Goal: Task Accomplishment & Management: Use online tool/utility

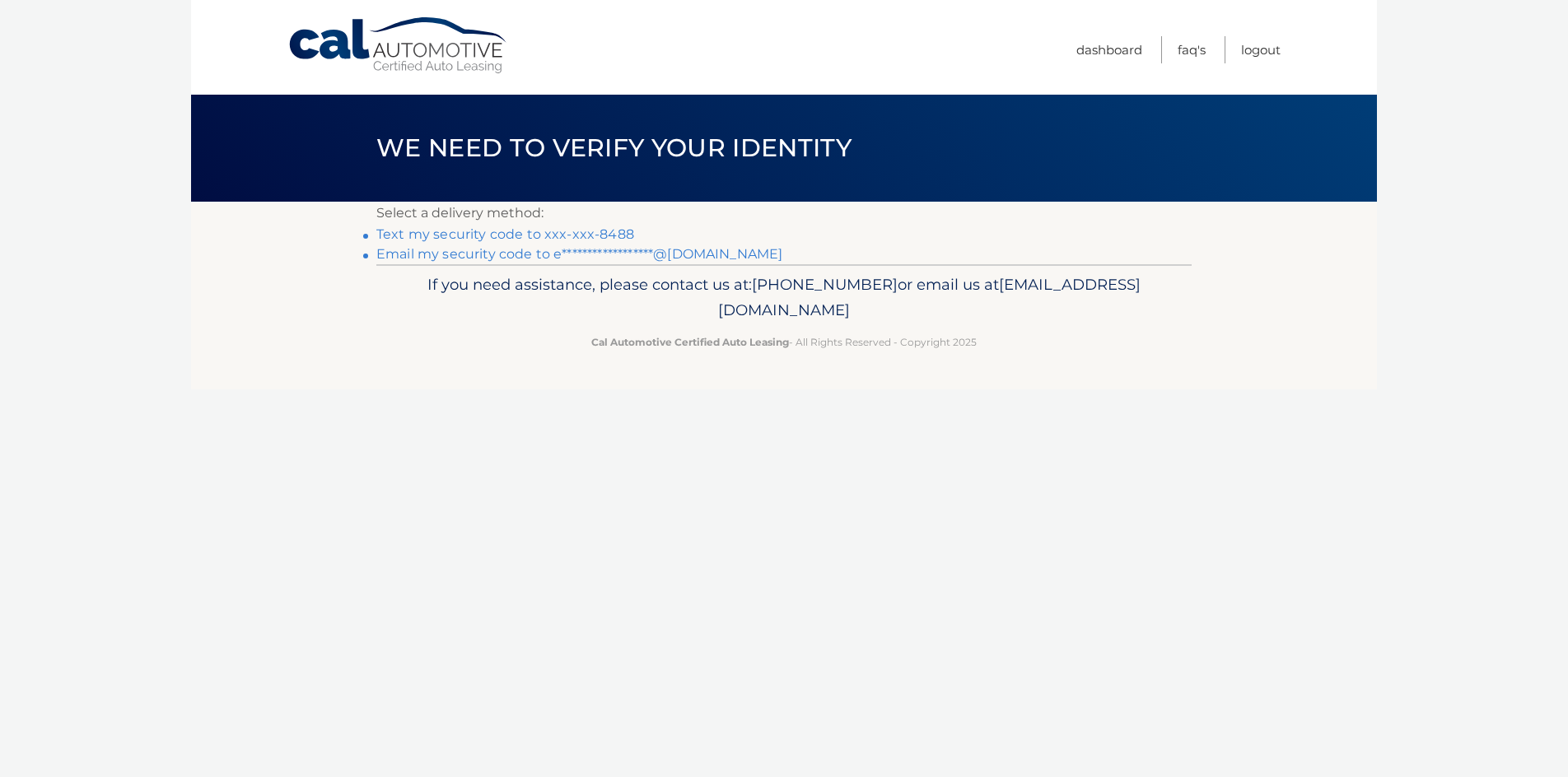
click at [488, 234] on link "Text my security code to xxx-xxx-8488" at bounding box center [505, 234] width 257 height 16
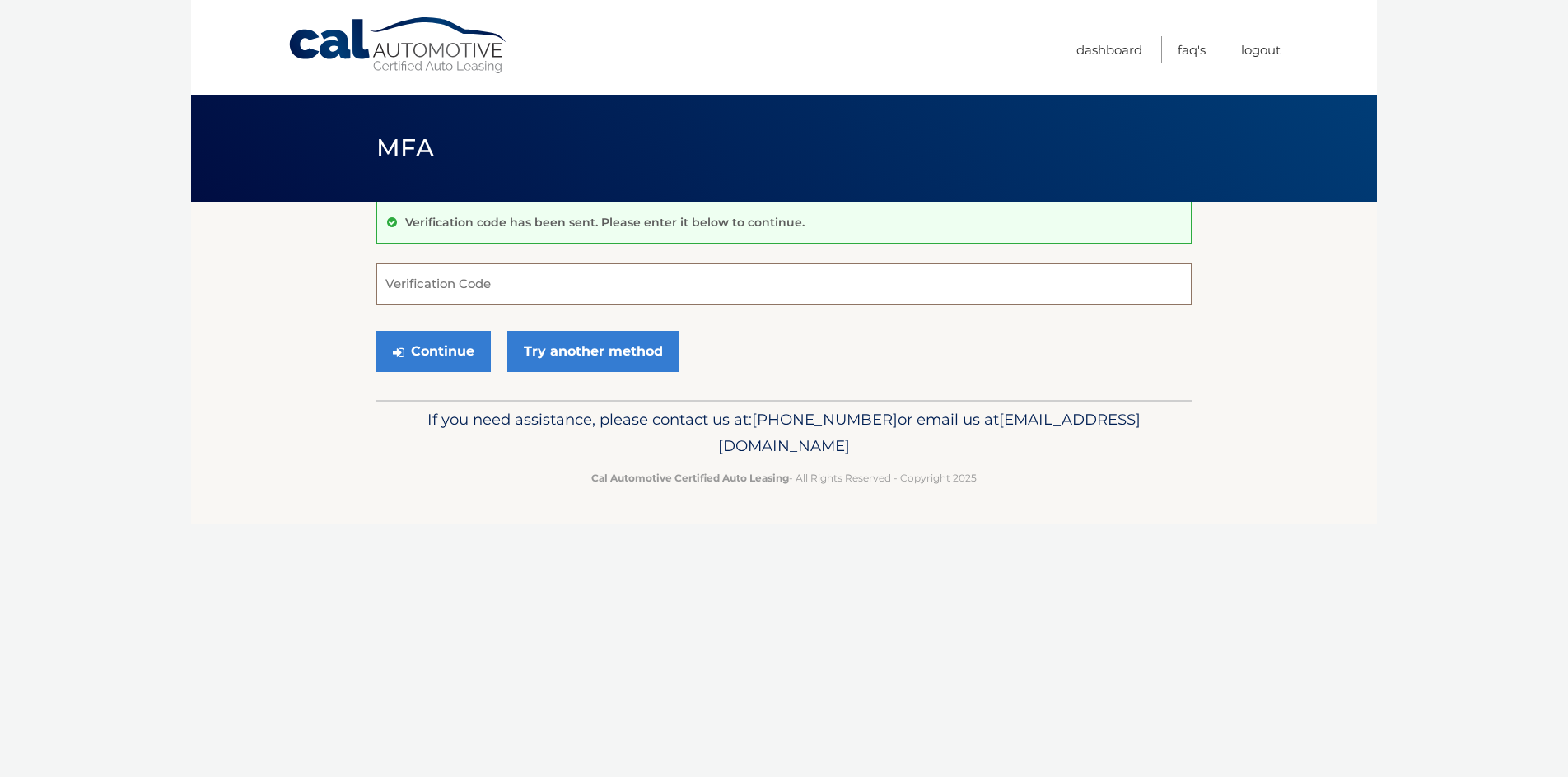
click at [513, 274] on input "Verification Code" at bounding box center [784, 284] width 815 height 41
type input "132126"
click at [376, 331] on button "Continue" at bounding box center [433, 352] width 114 height 41
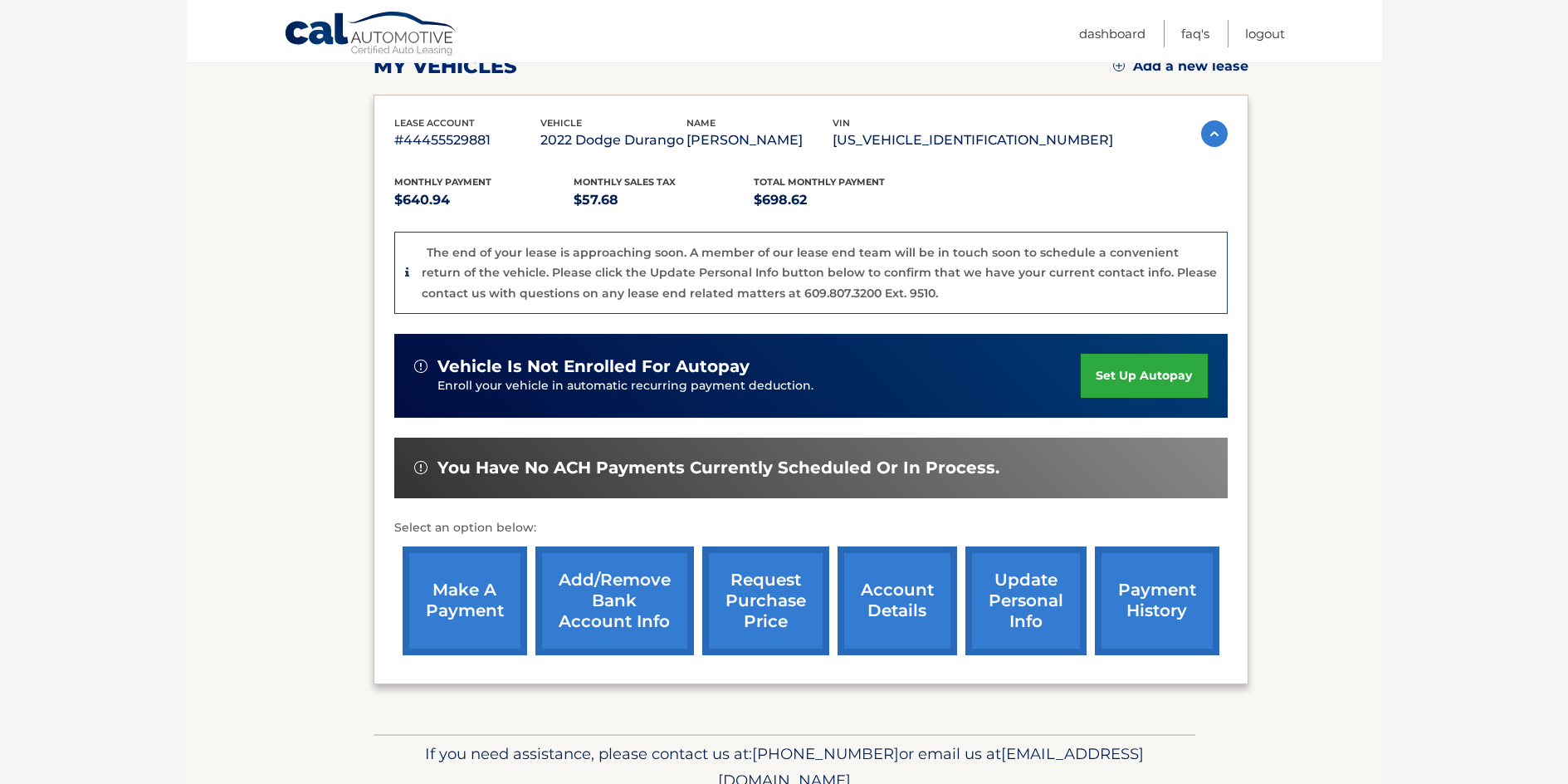
scroll to position [325, 0]
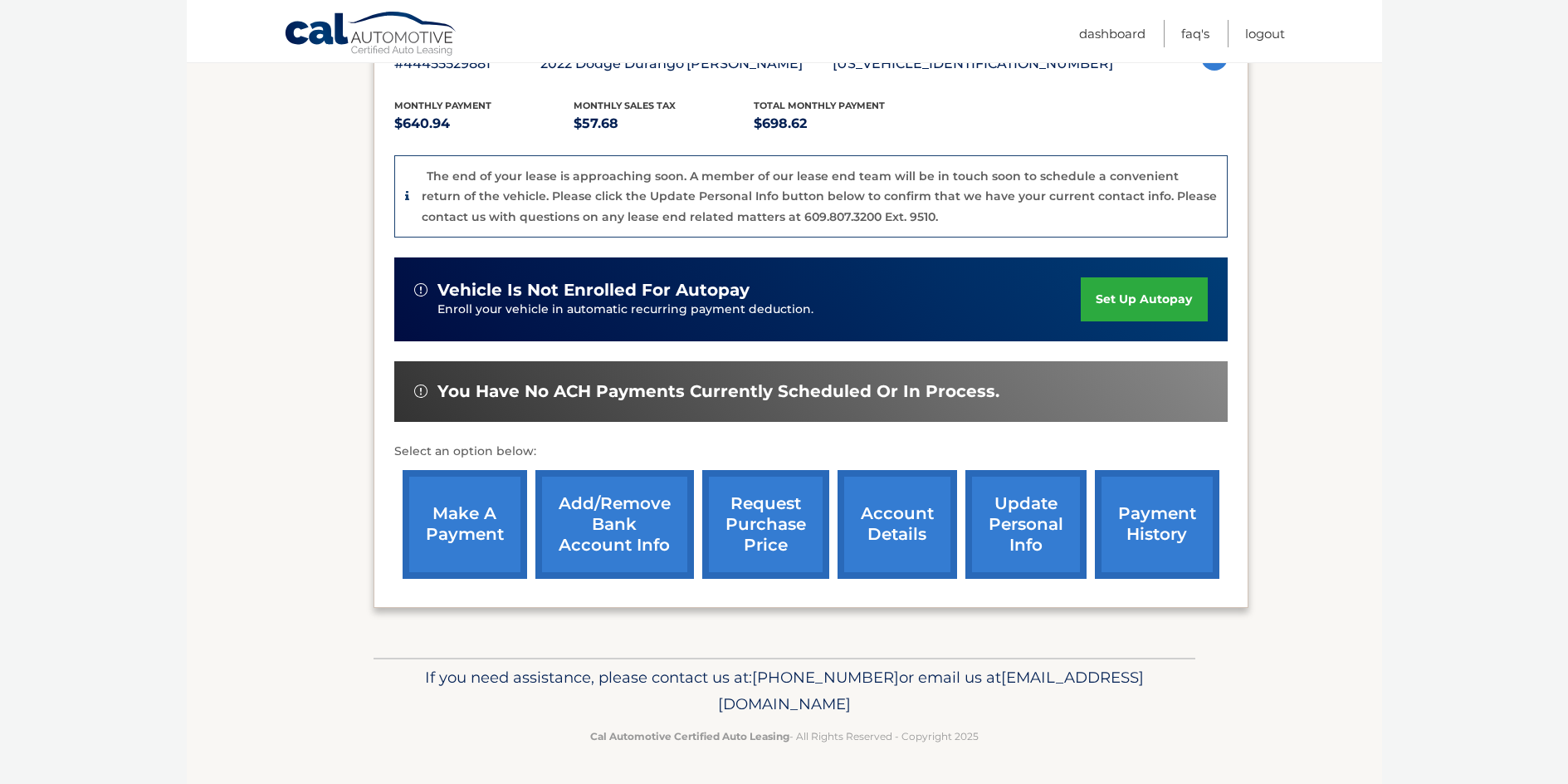
click at [466, 518] on link "make a payment" at bounding box center [465, 524] width 124 height 109
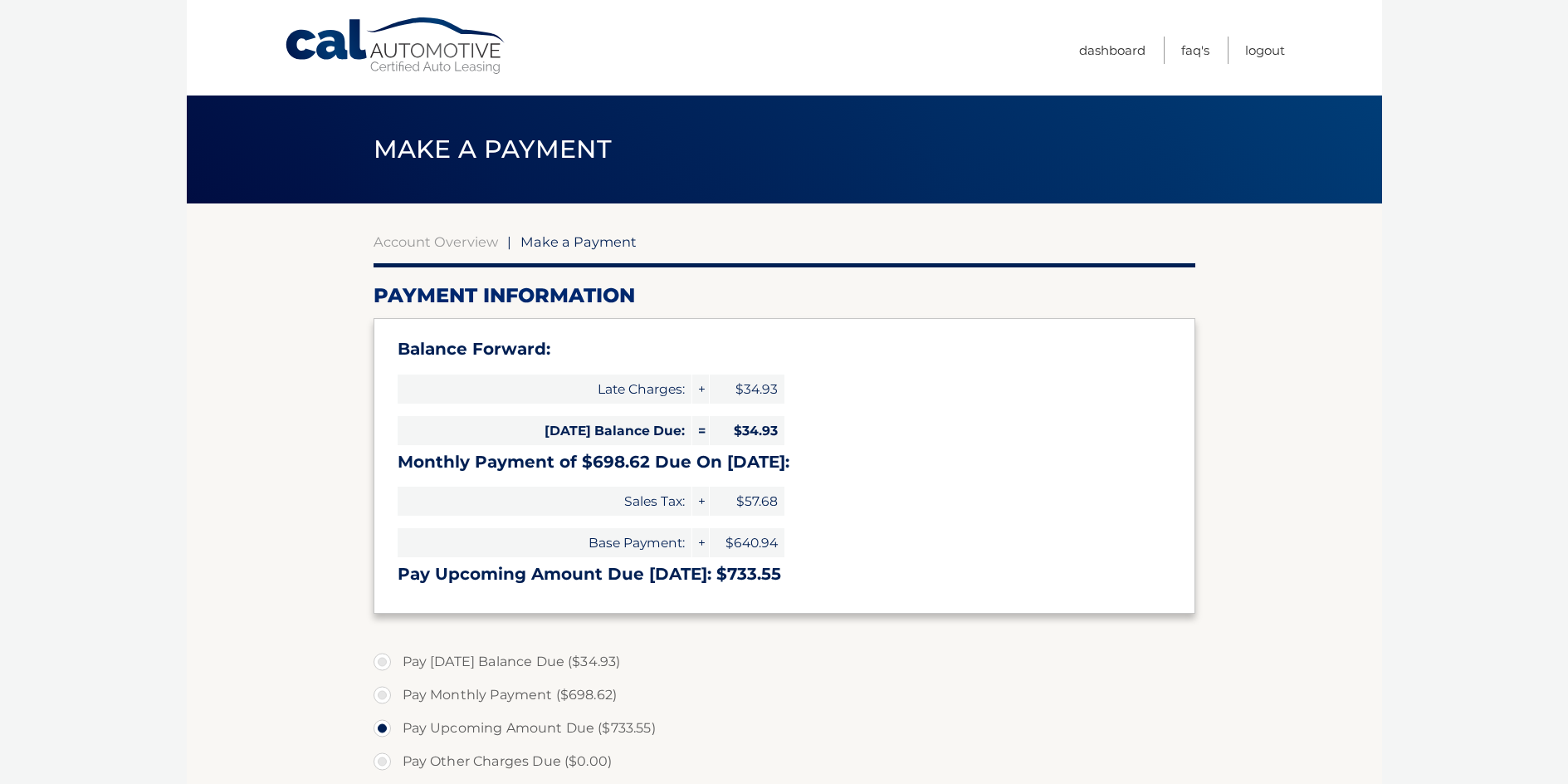
select select "NjQ2YWZlNDAtNzk1Yy00ZWU1LWI1ZDQtMmY2NjU5NThkMGQy"
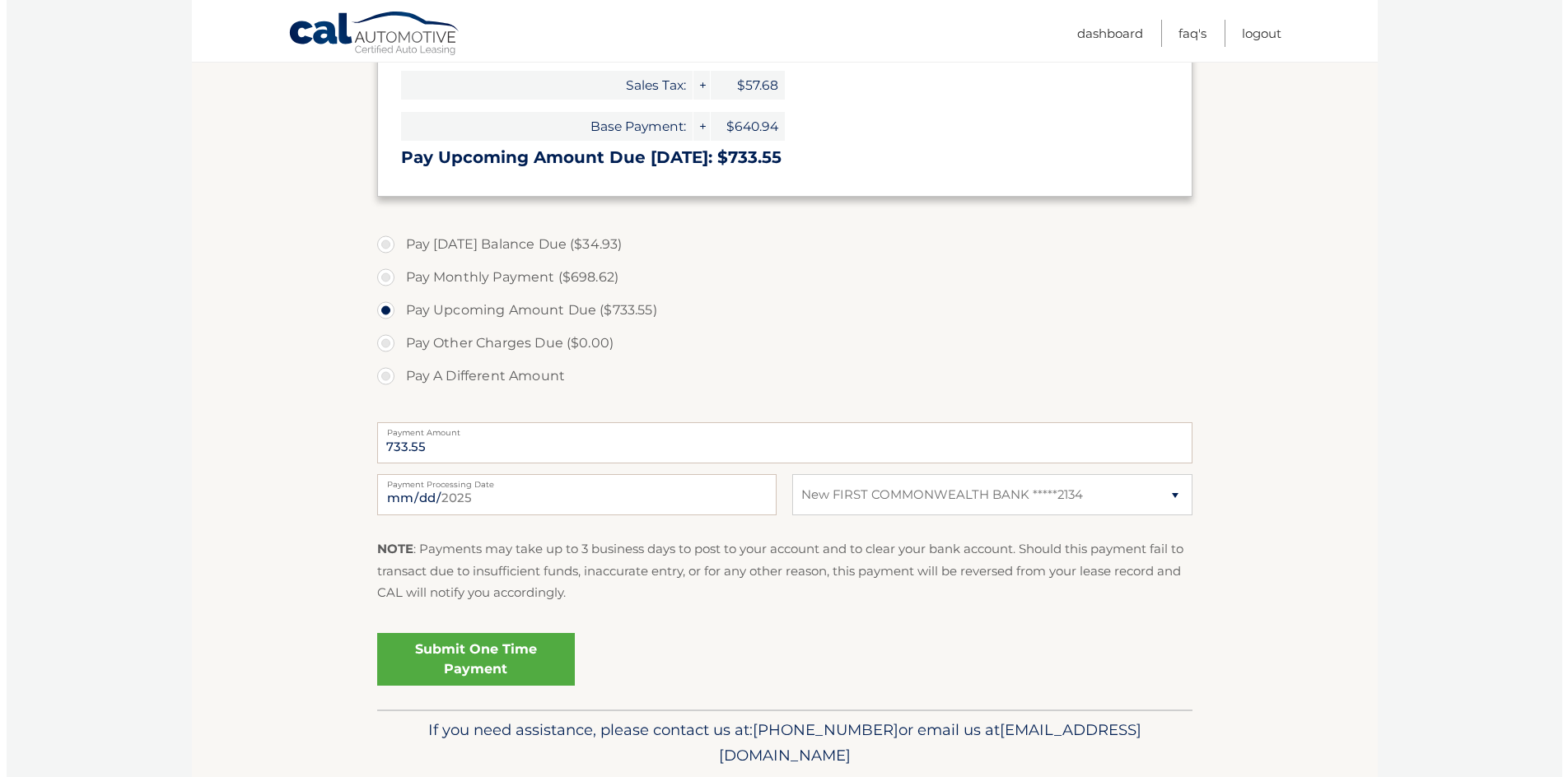
scroll to position [469, 0]
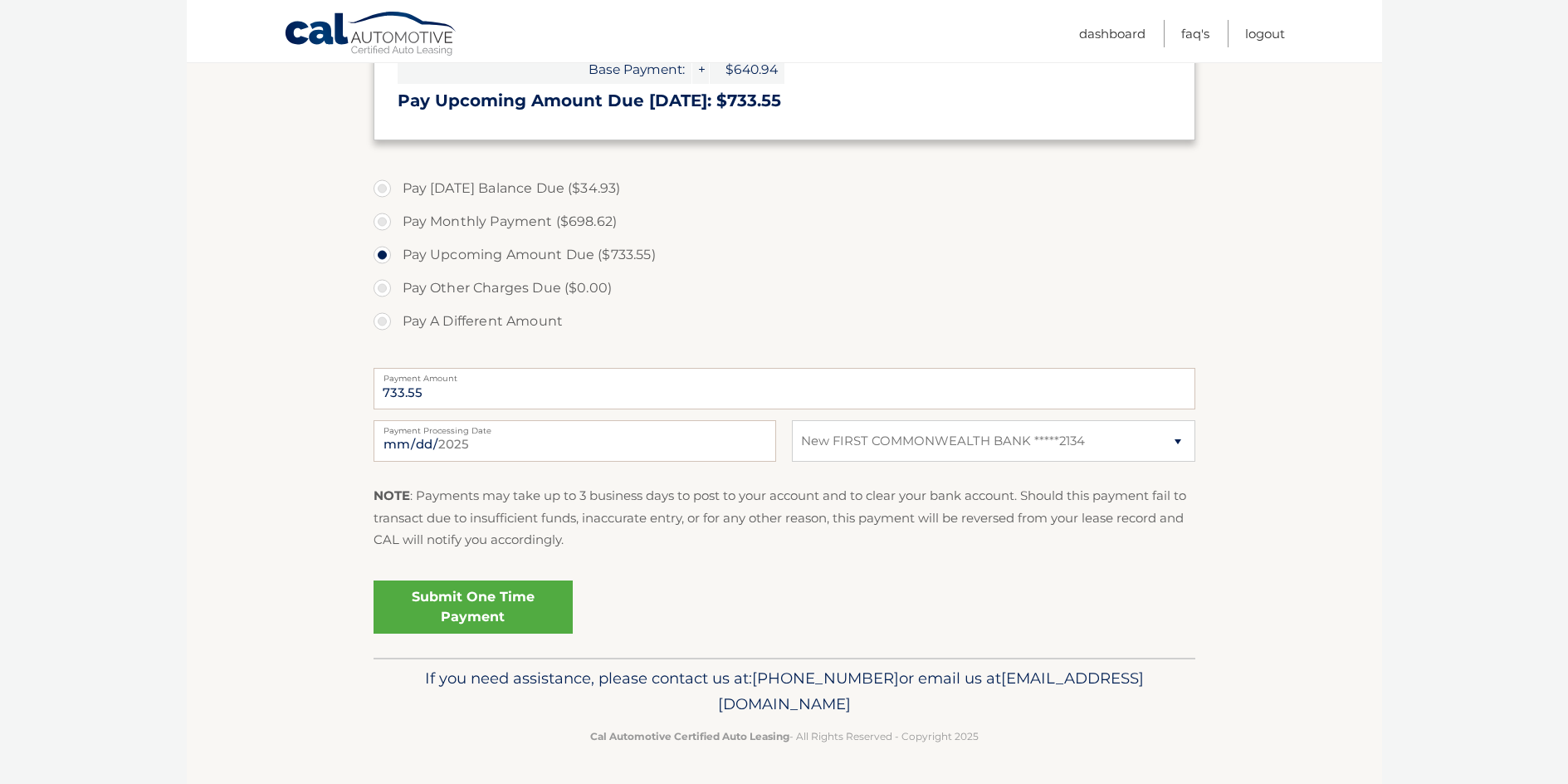
click at [499, 603] on link "Submit One Time Payment" at bounding box center [473, 606] width 199 height 53
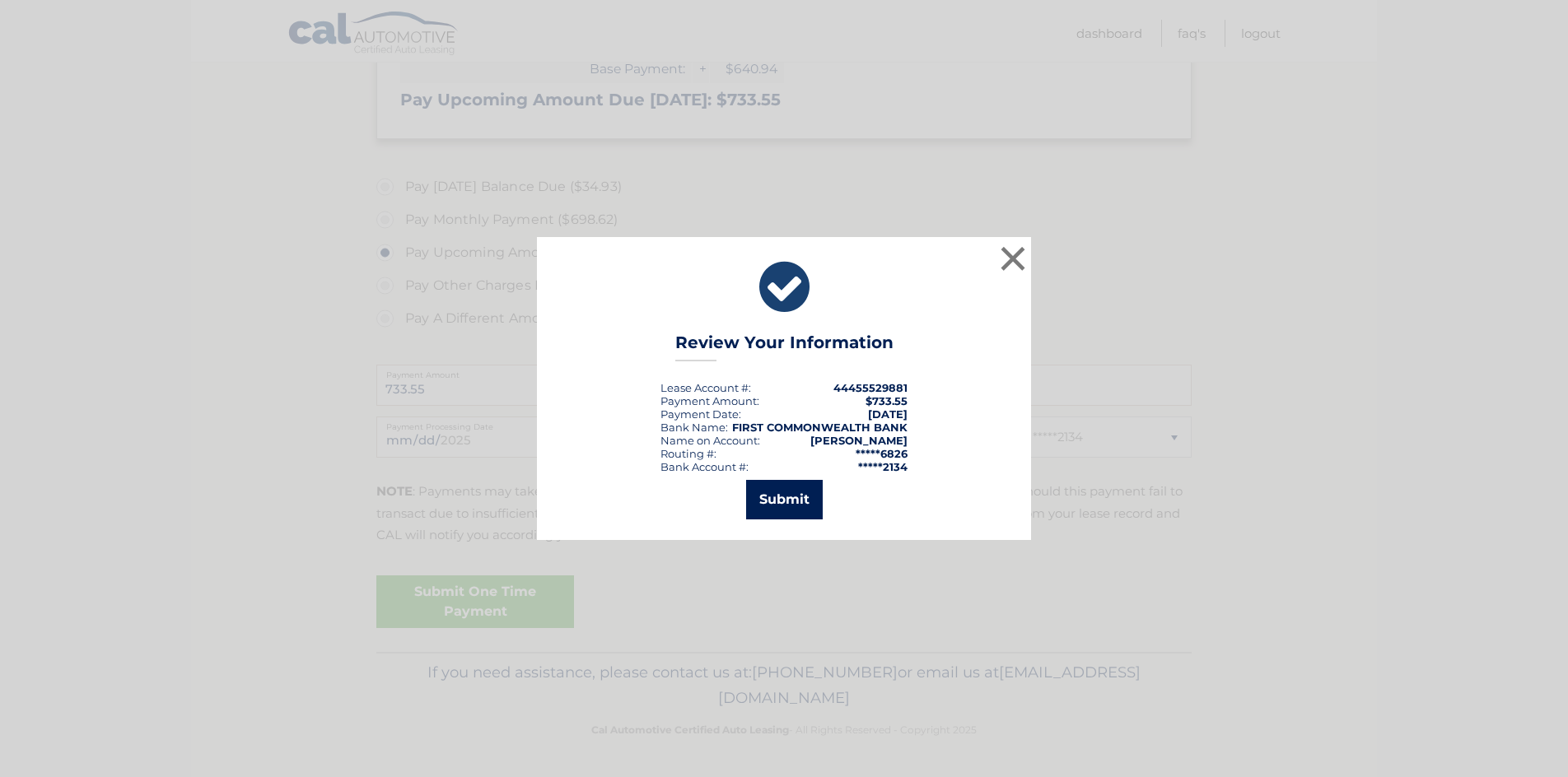
click at [769, 499] on button "Submit" at bounding box center [784, 499] width 77 height 39
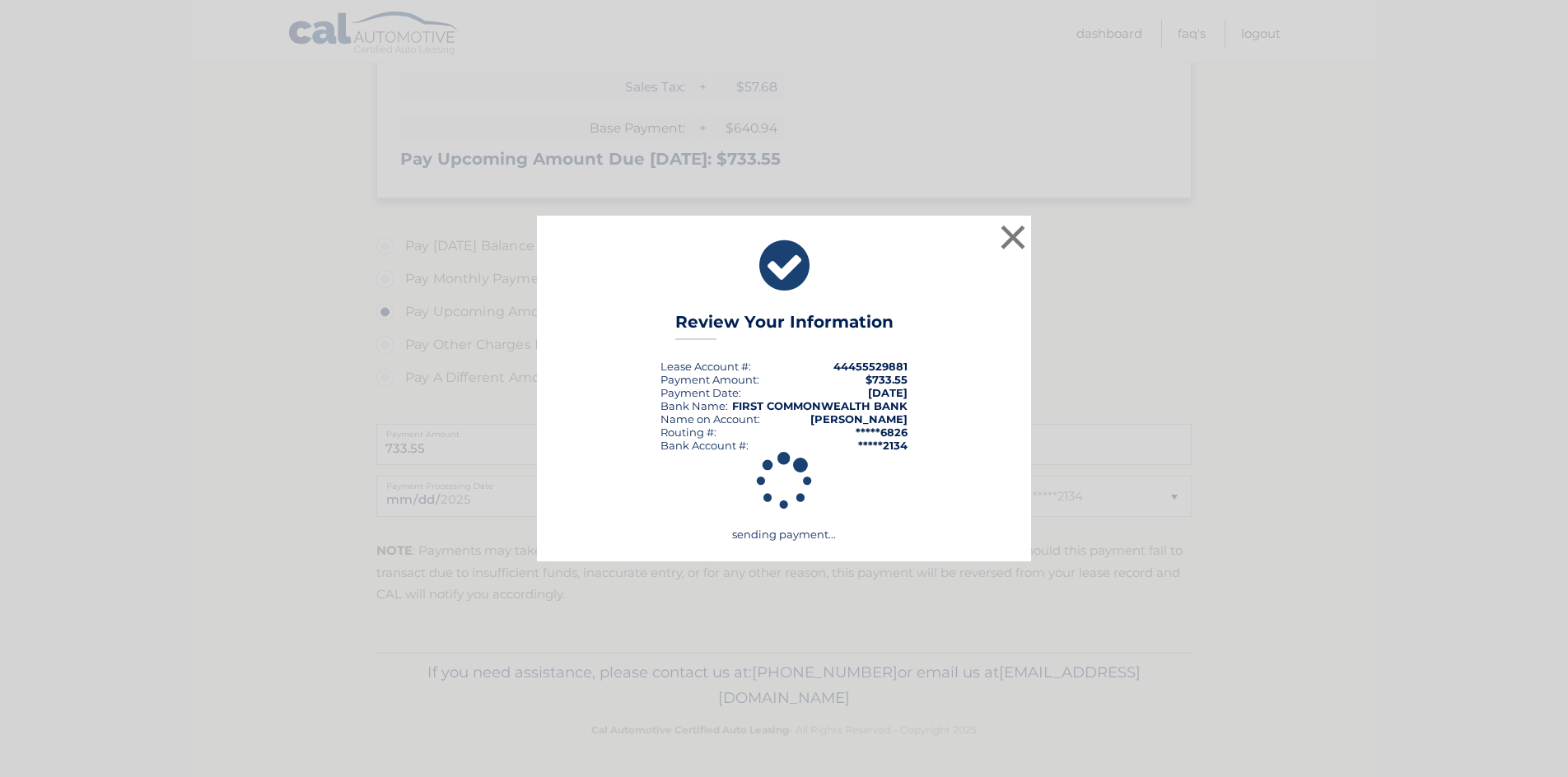
scroll to position [410, 0]
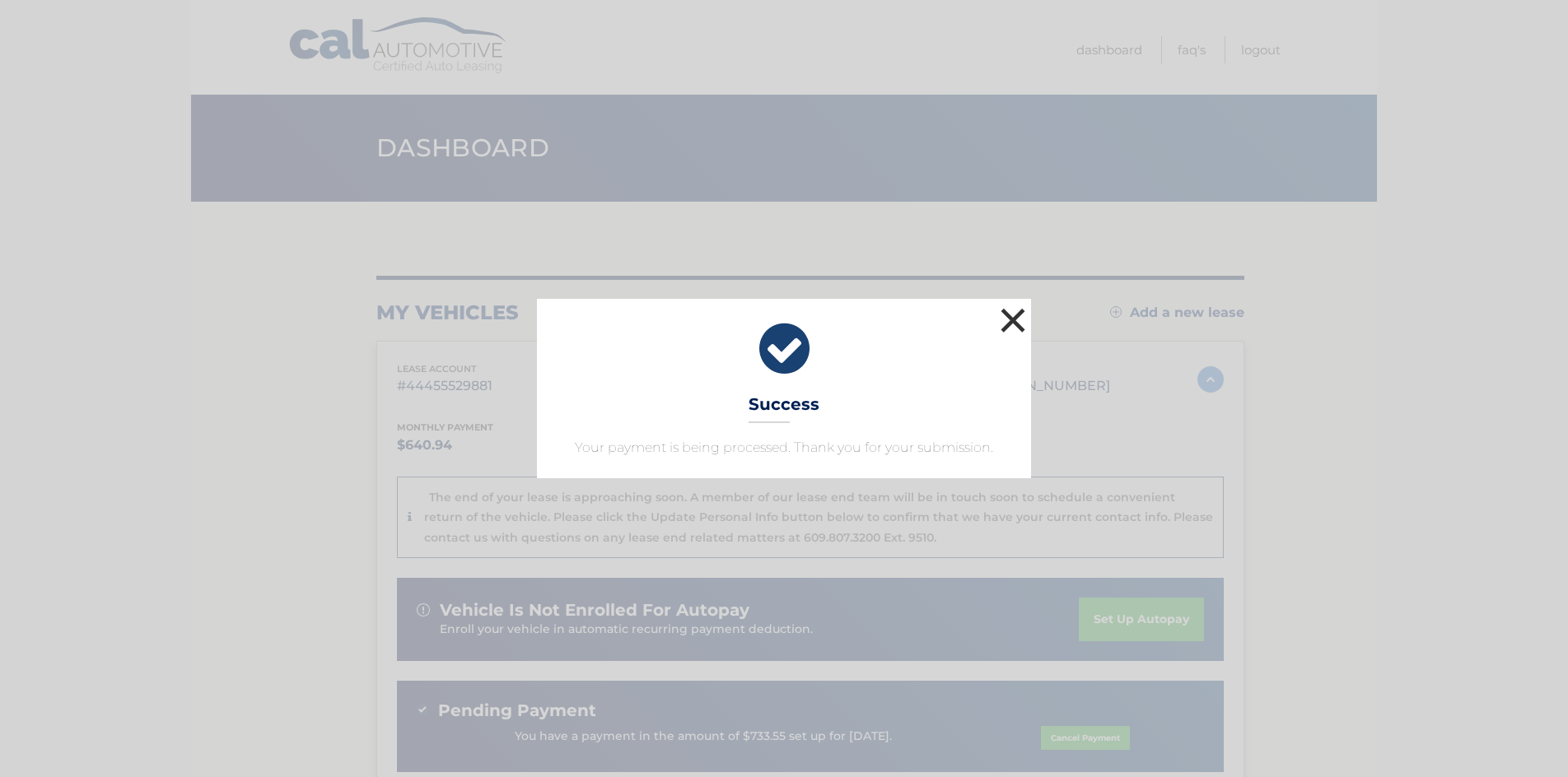
click at [1008, 319] on button "×" at bounding box center [1012, 320] width 33 height 33
